Goal: Answer question/provide support

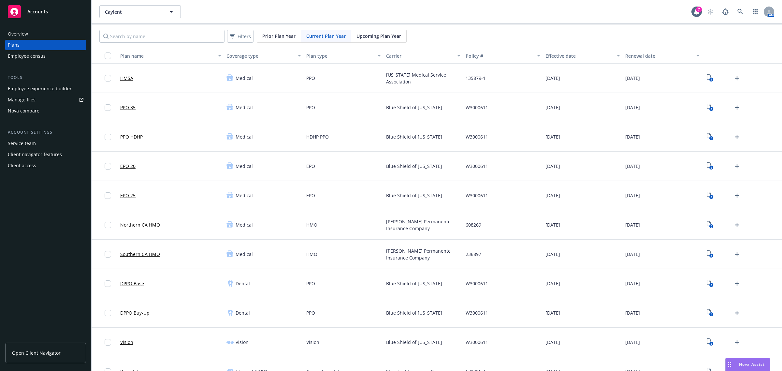
click at [752, 364] on span "Nova Assist" at bounding box center [752, 364] width 26 height 6
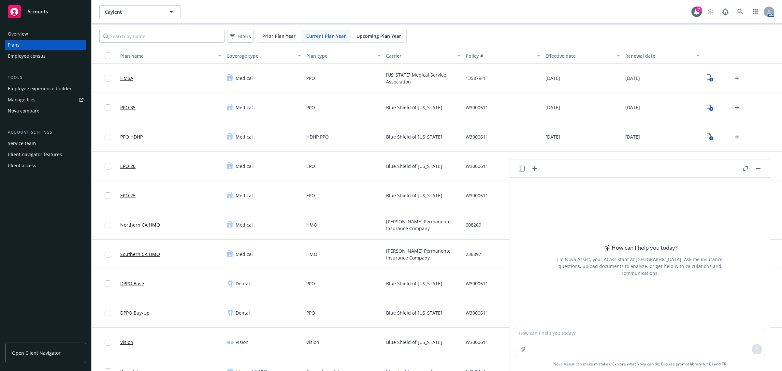
click at [650, 336] on textarea at bounding box center [640, 342] width 250 height 30
paste textarea "Hi [PERSON_NAME], Thank you for letting us know. That is very odd that you were…"
type textarea "Hi [PERSON_NAME], Thank you for letting us know. That is very odd that you were…"
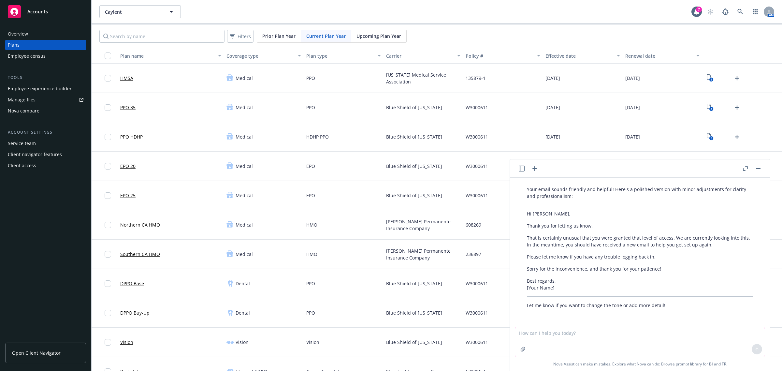
scroll to position [87, 0]
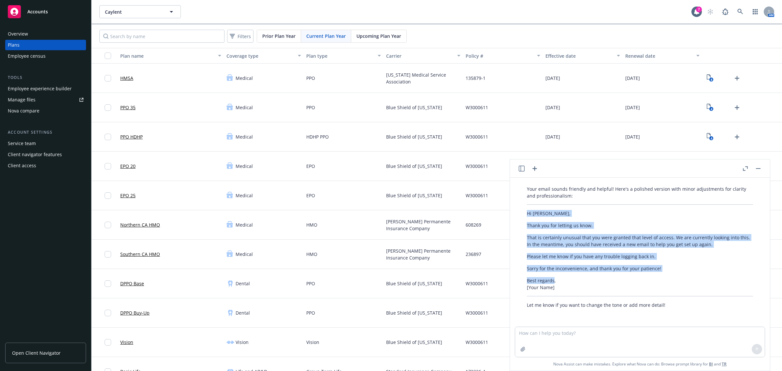
drag, startPoint x: 554, startPoint y: 281, endPoint x: 524, endPoint y: 211, distance: 76.0
click at [524, 211] on div "Your email sounds friendly and helpful! Here's a polished version with minor ad…" at bounding box center [639, 247] width 239 height 128
copy div "Hi [PERSON_NAME], Thank you for letting us know. That is certainly unusual that…"
